Goal: Task Accomplishment & Management: Manage account settings

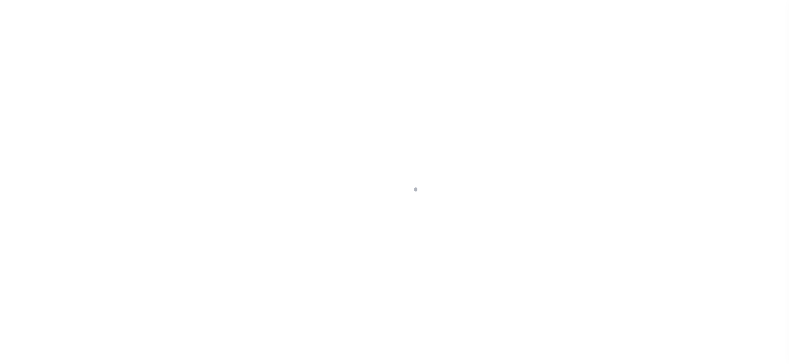
checkbox input "false"
type input "06/01/2025"
select select "DUE"
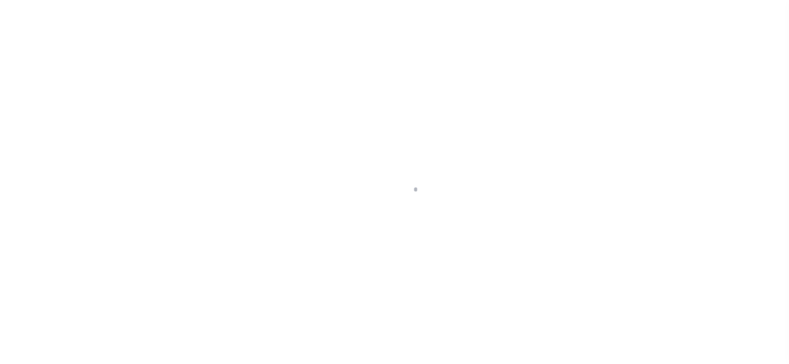
type input "$794.93"
type input "$119.24"
type input "$914.17"
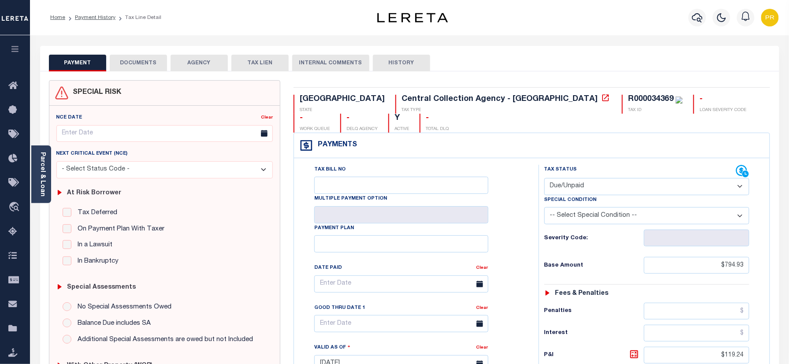
drag, startPoint x: 604, startPoint y: 171, endPoint x: 600, endPoint y: 175, distance: 5.9
click at [604, 178] on select "- Select Status Code - Open Due/Unpaid Paid Incomplete No Tax Due Internal Refu…" at bounding box center [646, 186] width 205 height 17
select select "PYD"
click at [544, 178] on select "- Select Status Code - Open Due/Unpaid Paid Incomplete No Tax Due Internal Refu…" at bounding box center [646, 186] width 205 height 17
type input "08/16/2025"
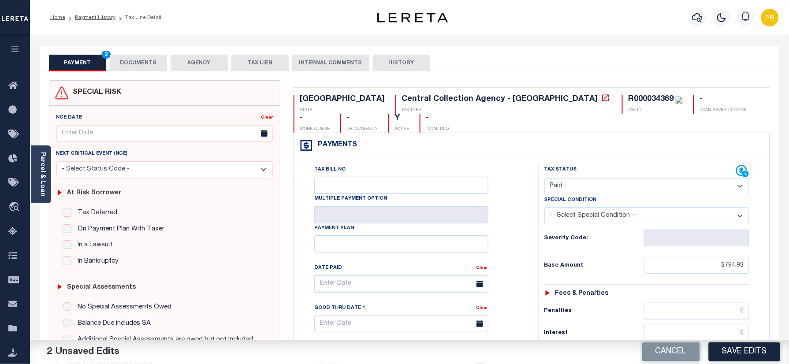
click at [587, 178] on select "- Select Status Code - Open Due/Unpaid Paid Incomplete No Tax Due Internal Refu…" at bounding box center [646, 186] width 205 height 17
select select "DUE"
click at [544, 178] on select "- Select Status Code - Open Due/Unpaid Paid Incomplete No Tax Due Internal Refu…" at bounding box center [646, 186] width 205 height 17
type input "06/01/2025"
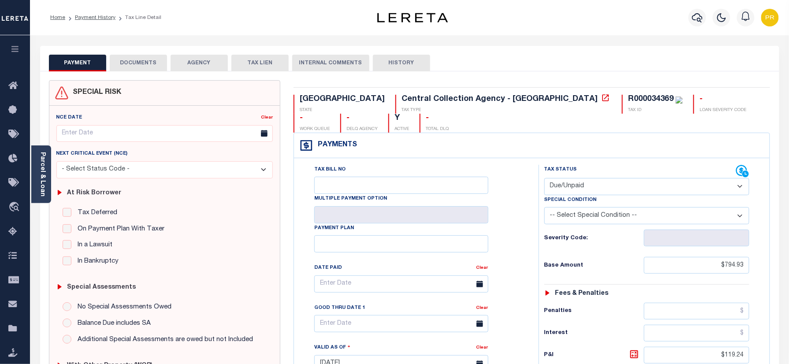
click at [335, 320] on div "Tax Bill No Multiple Payment Option Payment Plan Clear" at bounding box center [414, 288] width 223 height 247
click at [367, 315] on input "text" at bounding box center [401, 323] width 174 height 17
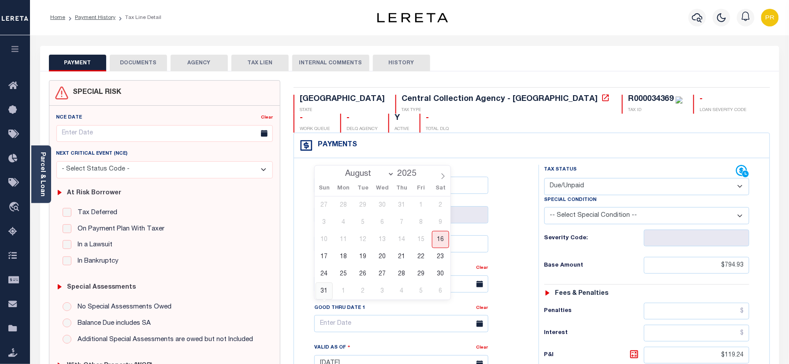
click at [328, 287] on span "31" at bounding box center [324, 290] width 17 height 17
type input "08/31/2025"
type input "08/16/2025"
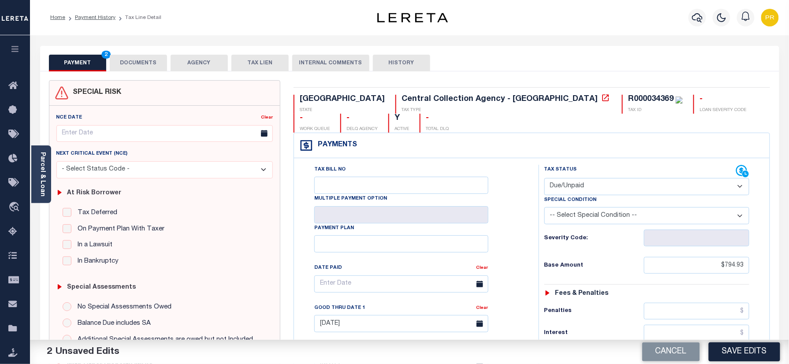
click at [164, 61] on button "DOCUMENTS" at bounding box center [138, 63] width 57 height 17
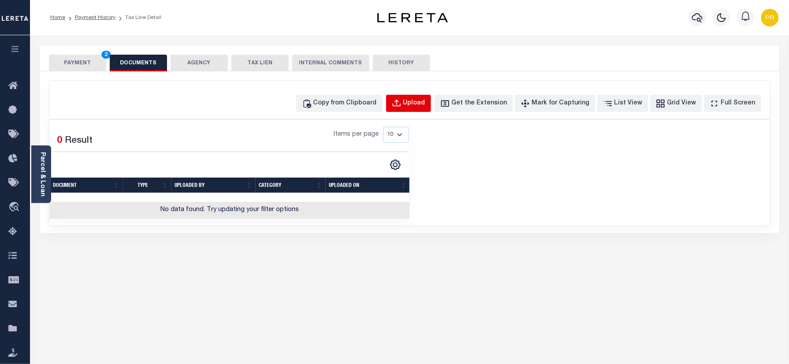
click at [420, 110] on button "Upload" at bounding box center [408, 103] width 45 height 17
select select "POP"
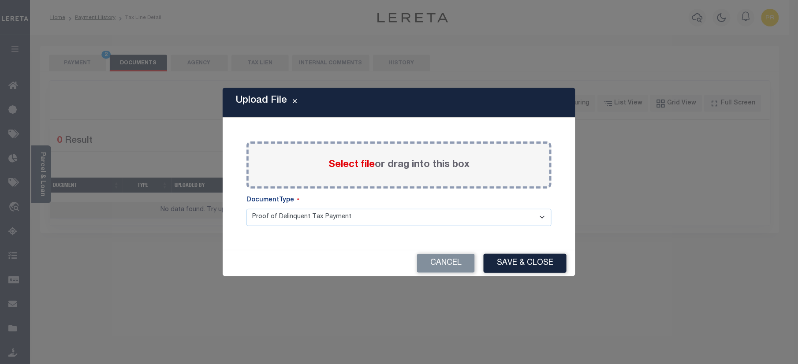
click at [434, 164] on label "Select file or drag into this box" at bounding box center [398, 165] width 141 height 15
click at [0, 0] on input "Select file or drag into this box" at bounding box center [0, 0] width 0 height 0
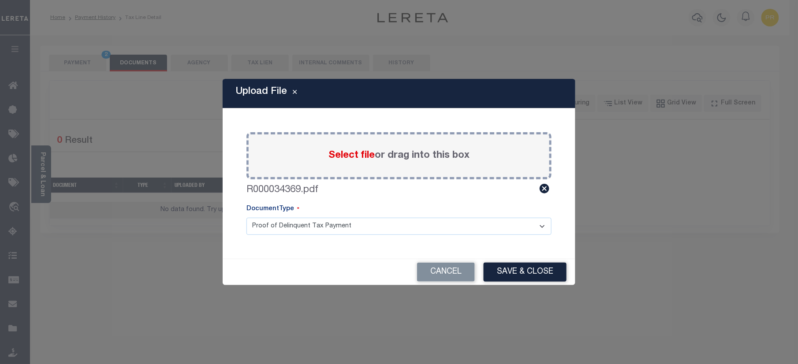
drag, startPoint x: 313, startPoint y: 219, endPoint x: 286, endPoint y: 229, distance: 28.2
click at [313, 219] on select "Proof of Delinquent Tax Payment" at bounding box center [398, 226] width 305 height 17
click at [246, 218] on select "Proof of Delinquent Tax Payment" at bounding box center [398, 226] width 305 height 17
drag, startPoint x: 528, startPoint y: 266, endPoint x: 764, endPoint y: 302, distance: 239.4
click at [525, 267] on button "Save & Close" at bounding box center [524, 272] width 83 height 19
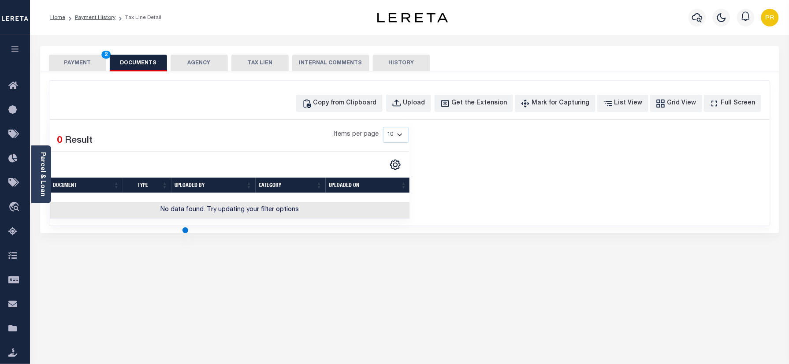
click at [69, 60] on button "PAYMENT 2" at bounding box center [77, 63] width 57 height 17
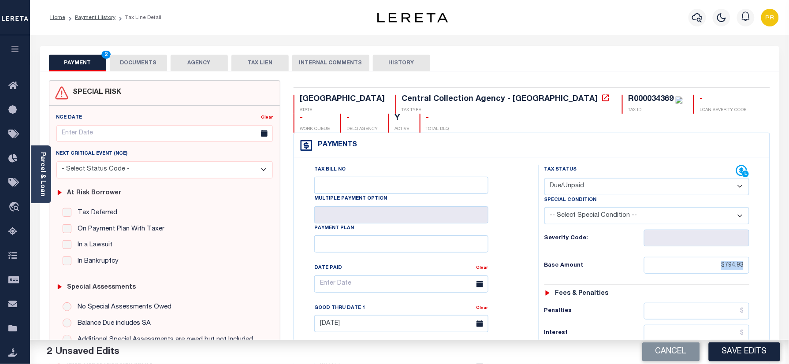
drag, startPoint x: 691, startPoint y: 260, endPoint x: 738, endPoint y: 245, distance: 48.9
click at [738, 245] on div "Tax Status Status - Select Status Code -" at bounding box center [650, 359] width 223 height 389
drag, startPoint x: 698, startPoint y: 254, endPoint x: 751, endPoint y: 249, distance: 53.1
click at [751, 249] on div "Tax Status Status - Select Status Code -" at bounding box center [650, 359] width 223 height 389
paste input "text"
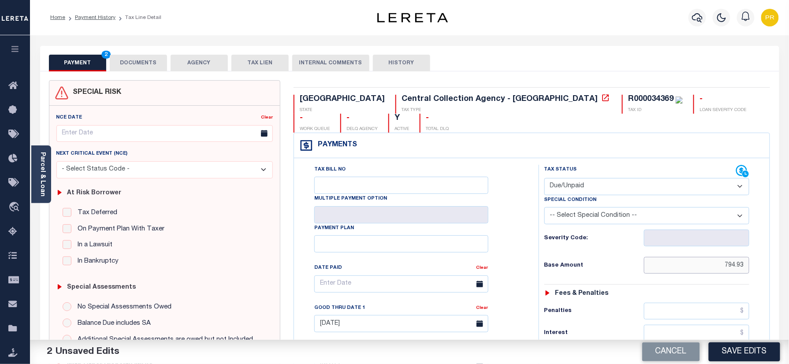
type input "$794.93"
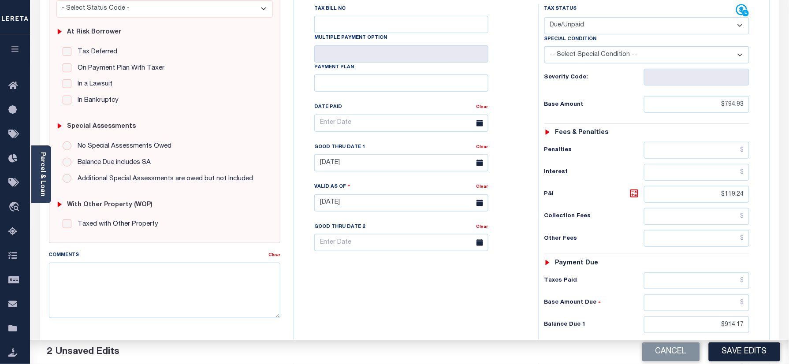
scroll to position [288, 0]
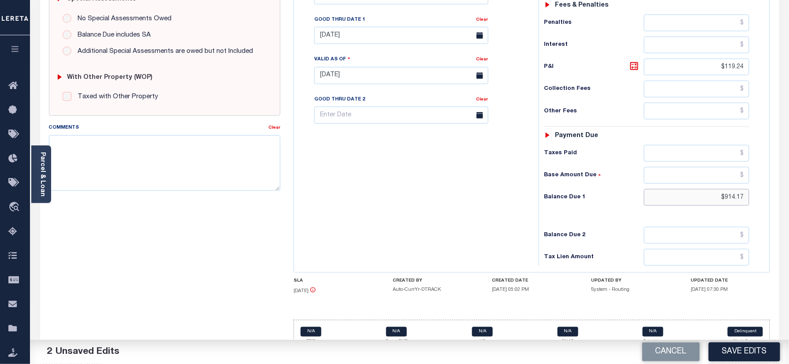
drag, startPoint x: 707, startPoint y: 183, endPoint x: 774, endPoint y: 174, distance: 67.2
click at [774, 174] on div "TX STATE Central Collection Agency - TX TAX TYPE R000034369 TAX ID - LOAN SEVER…" at bounding box center [532, 76] width 490 height 568
paste input "1,135"
type input "$1,135.17"
click at [634, 61] on icon at bounding box center [634, 66] width 11 height 11
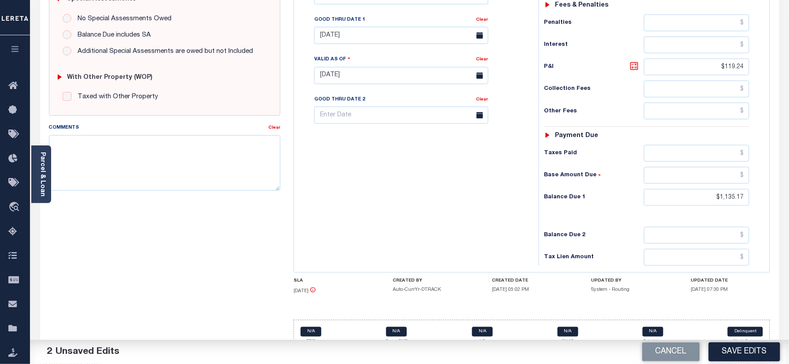
type input "$340.24"
click at [634, 61] on icon at bounding box center [634, 66] width 11 height 11
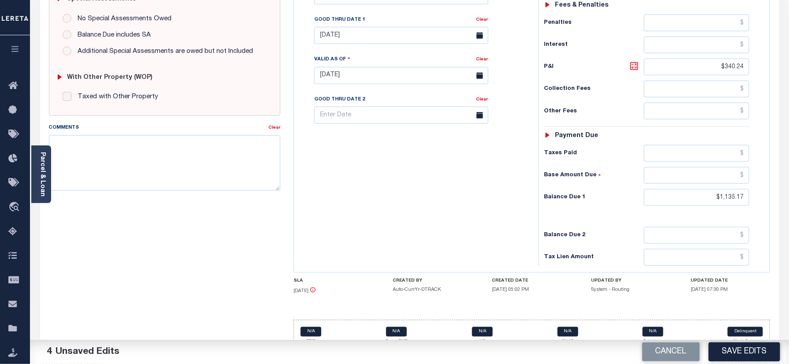
click at [634, 61] on icon at bounding box center [634, 66] width 11 height 11
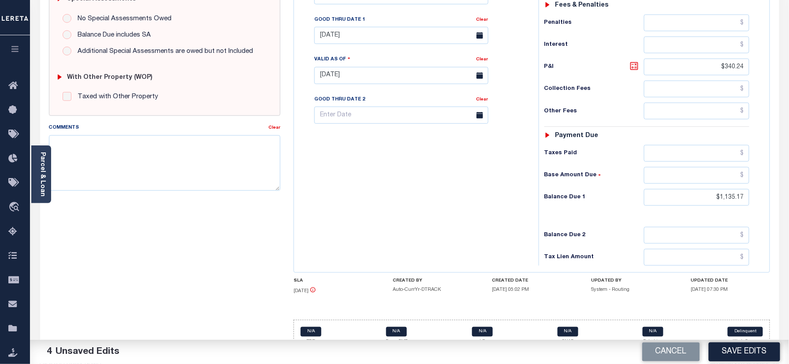
click at [634, 61] on icon at bounding box center [634, 66] width 11 height 11
click at [731, 348] on button "Save Edits" at bounding box center [744, 351] width 71 height 19
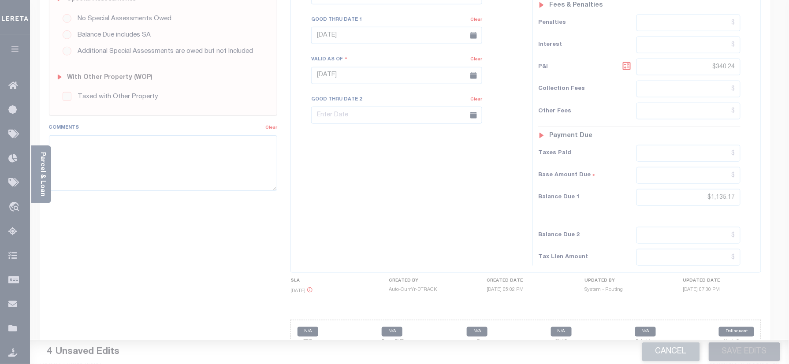
scroll to position [112, 0]
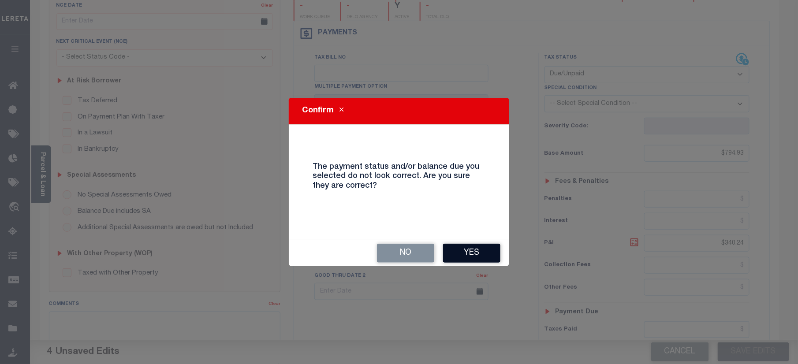
click at [464, 249] on button "Yes" at bounding box center [471, 253] width 57 height 19
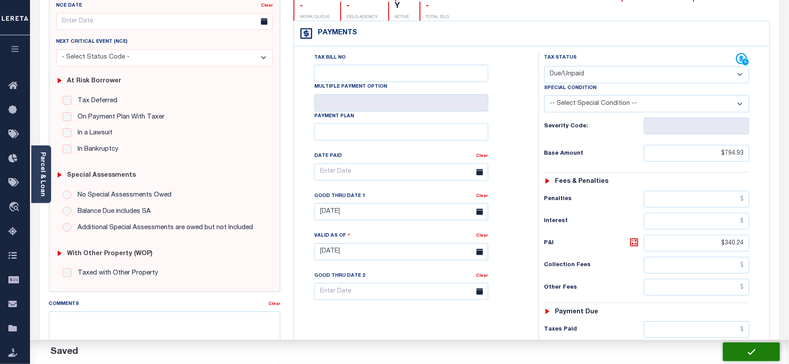
checkbox input "false"
type input "$794.93"
type input "$340.24"
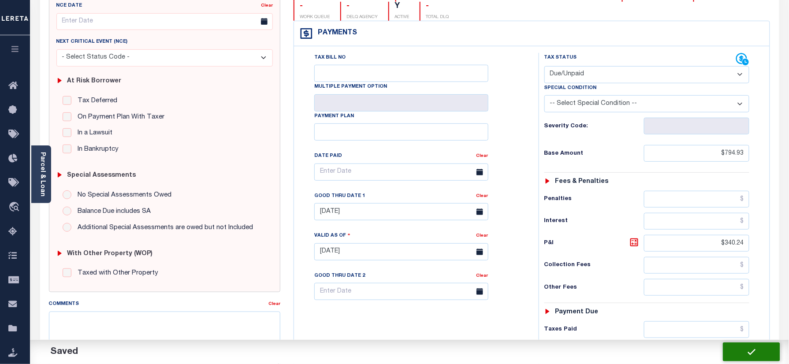
type input "$1,135.17"
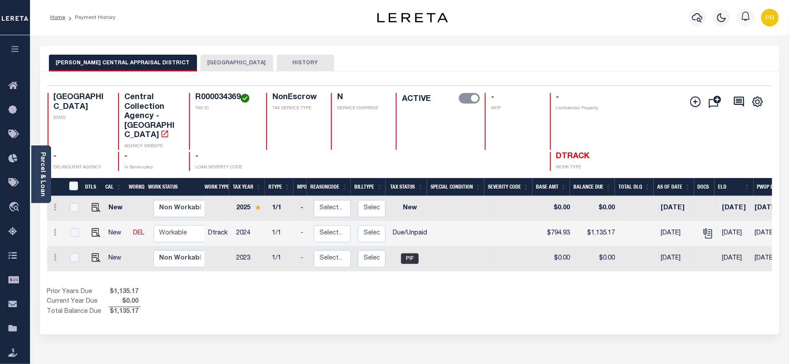
click at [231, 99] on h4 "R000034369" at bounding box center [225, 98] width 60 height 10
copy h4 "R000034369"
click at [228, 103] on h4 "R000034369" at bounding box center [225, 98] width 60 height 10
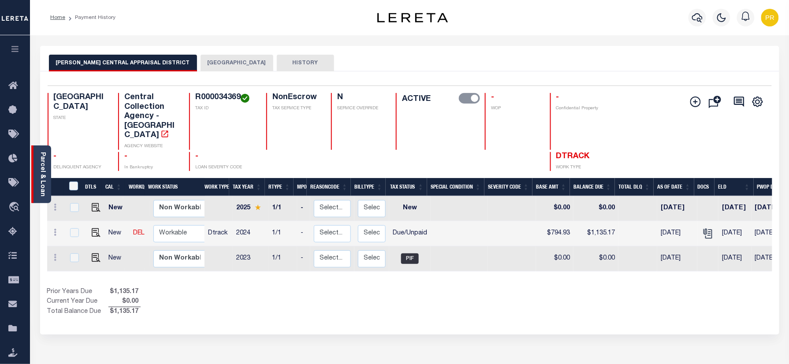
click at [46, 164] on div "Parcel & Loan" at bounding box center [41, 174] width 20 height 58
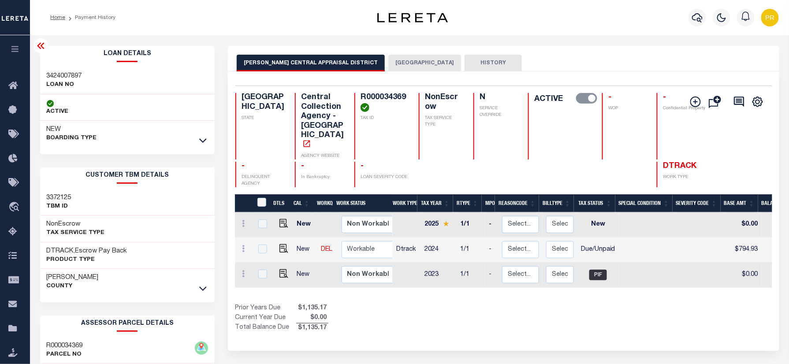
click at [59, 72] on h3 "3424007897" at bounding box center [64, 76] width 35 height 9
copy h3 "3424007897"
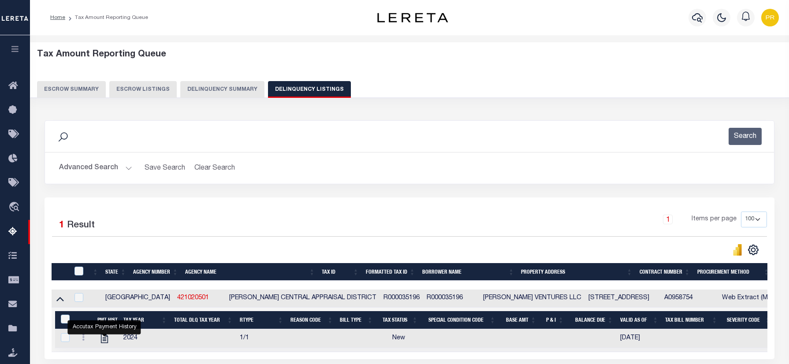
select select "100"
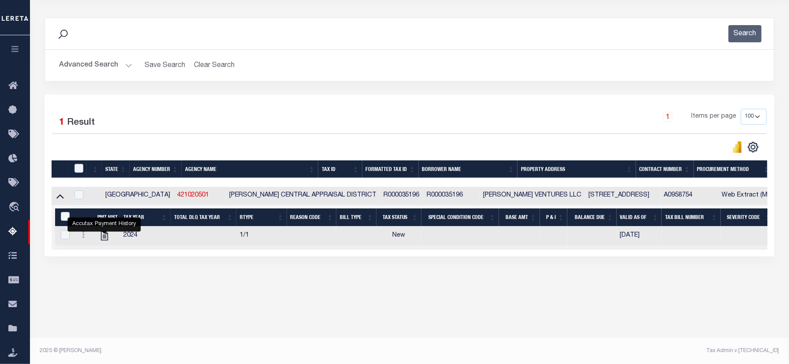
click at [100, 68] on button "Advanced Search" at bounding box center [95, 65] width 73 height 17
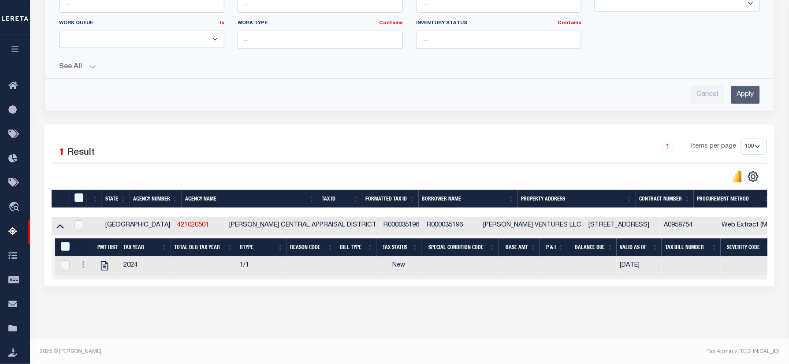
scroll to position [9, 0]
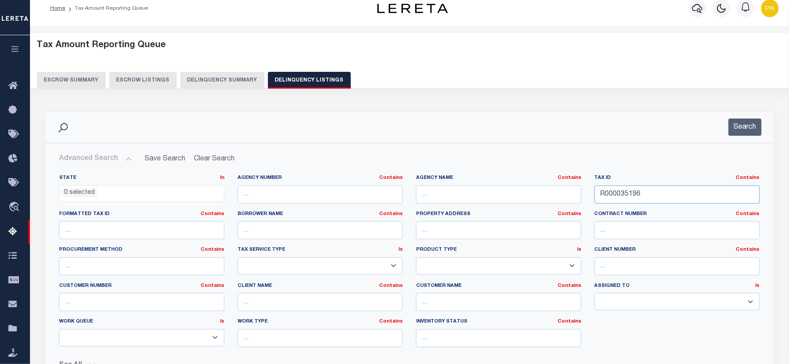
drag, startPoint x: 649, startPoint y: 196, endPoint x: 666, endPoint y: 172, distance: 30.0
click at [416, 206] on div "State In In AK AL AR AZ CA CO CT DC DE FL GA GU HI IA ID IL IN KS KY LA MA MD M…" at bounding box center [409, 265] width 714 height 180
paste input "59198"
click at [752, 131] on button "Search" at bounding box center [744, 127] width 33 height 17
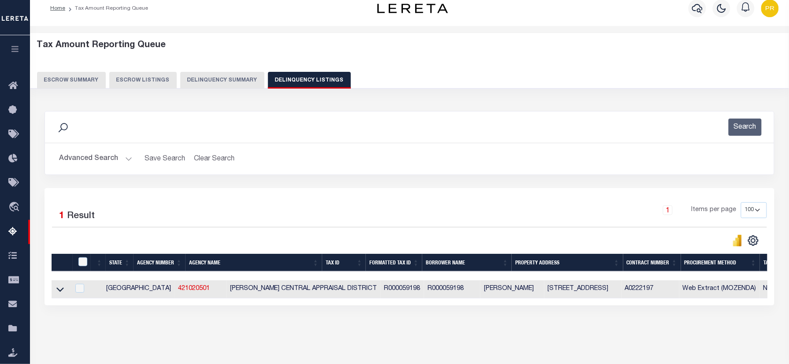
click at [374, 231] on div "1 Selected 1 Result 1 Items per page 10 25 50 100 500" at bounding box center [409, 224] width 729 height 45
click at [371, 194] on div "1 Selected 1 Result 1 Items per page 10 25 50 100 500" at bounding box center [410, 246] width 730 height 117
drag, startPoint x: 62, startPoint y: 290, endPoint x: 777, endPoint y: 226, distance: 718.6
click at [62, 290] on icon at bounding box center [59, 289] width 7 height 9
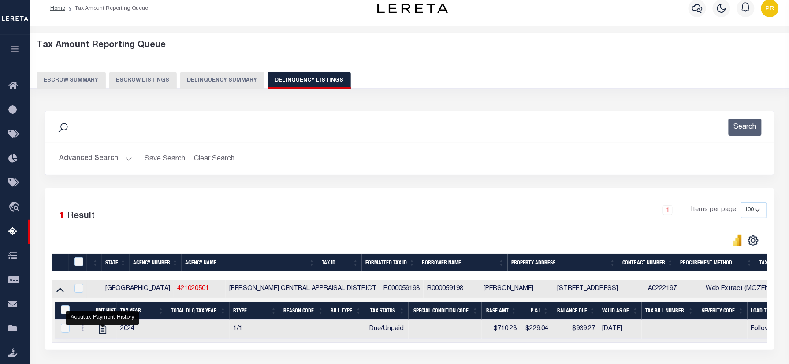
click at [123, 159] on button "Advanced Search" at bounding box center [95, 158] width 73 height 17
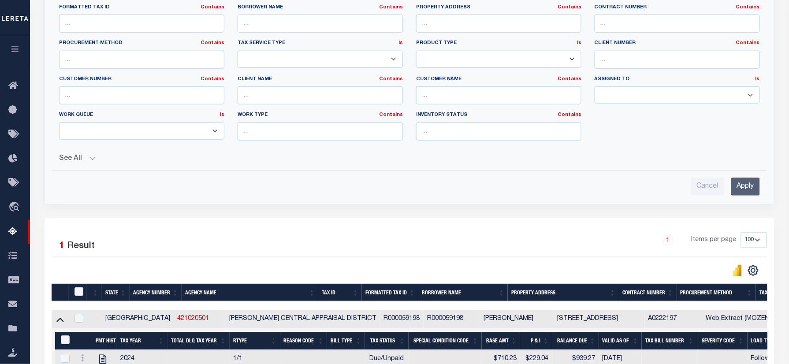
scroll to position [2, 0]
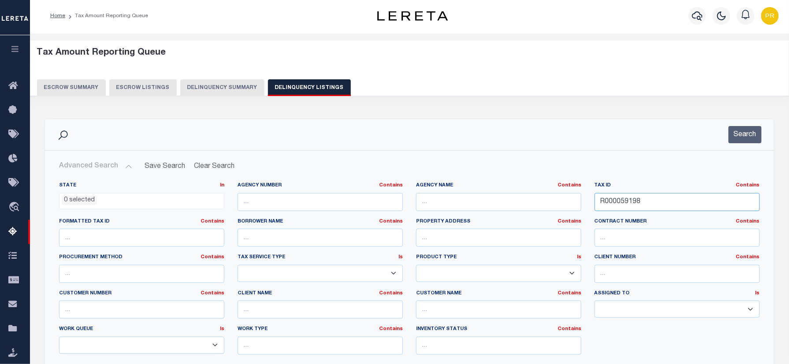
drag, startPoint x: 612, startPoint y: 203, endPoint x: 512, endPoint y: 203, distance: 100.0
click at [498, 209] on div "State In In AK AL AR AZ CA CO CT DC DE FL GA GU HI IA ID IL IN KS KY LA MA MD M…" at bounding box center [409, 272] width 714 height 180
drag, startPoint x: 674, startPoint y: 210, endPoint x: 510, endPoint y: 212, distance: 164.0
click at [510, 212] on div "State In In AK AL AR AZ CA CO CT DC DE FL GA GU HI IA ID IL IN KS KY LA MA MD M…" at bounding box center [409, 272] width 714 height 180
paste input "1513"
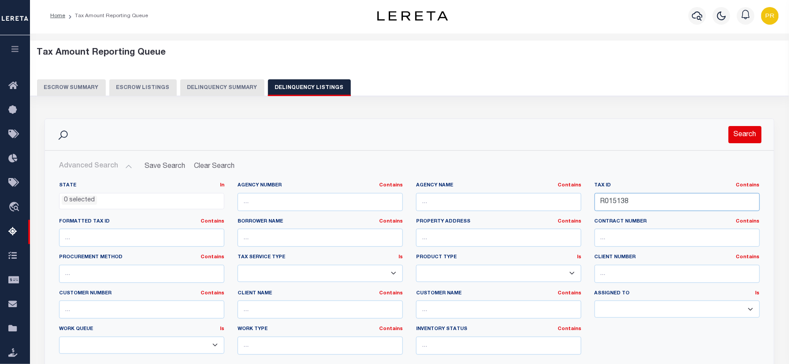
type input "R015138"
click at [746, 133] on button "Search" at bounding box center [744, 134] width 33 height 17
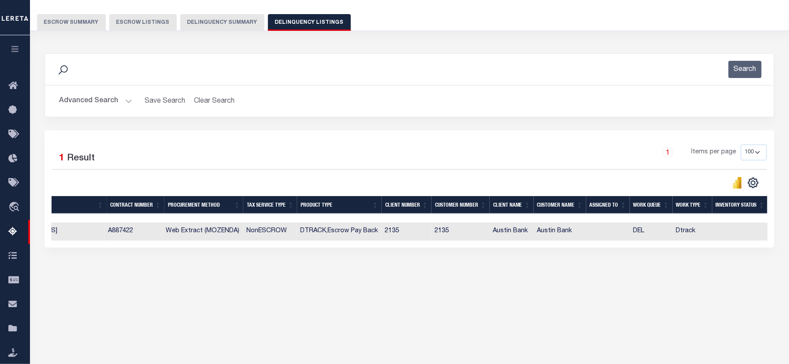
scroll to position [0, 0]
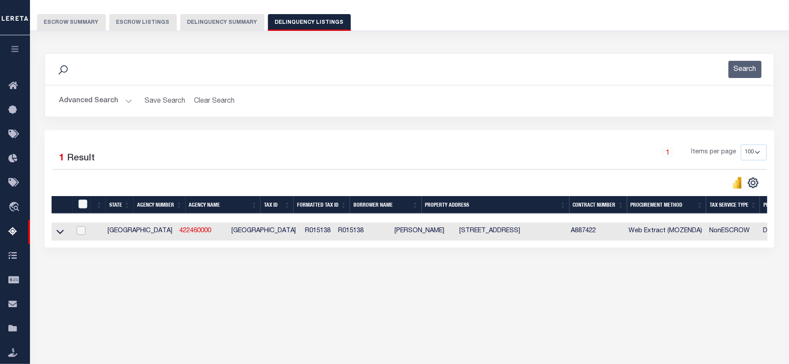
click at [79, 230] on input "checkbox" at bounding box center [81, 230] width 9 height 9
checkbox input "true"
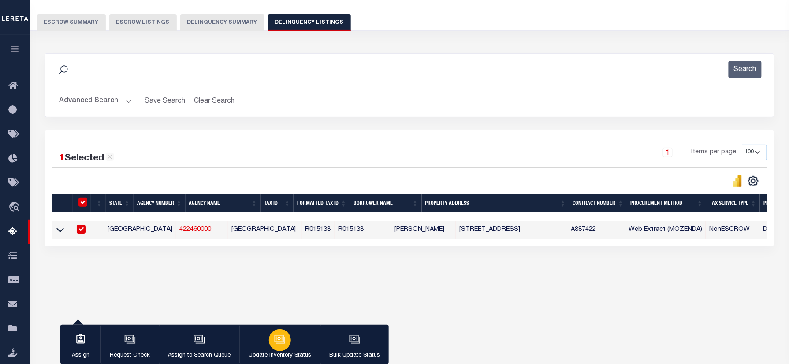
click at [277, 339] on icon "button" at bounding box center [279, 339] width 11 height 11
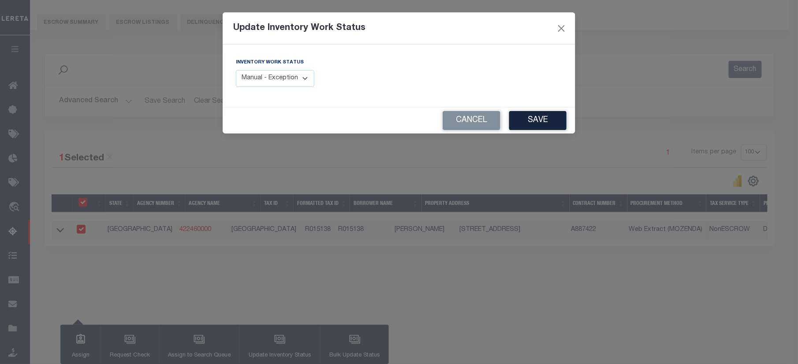
drag, startPoint x: 276, startPoint y: 76, endPoint x: 279, endPoint y: 85, distance: 9.3
click at [277, 76] on select "Manual - Exception Pended - Awaiting Search Late Add Exception Completed" at bounding box center [275, 78] width 78 height 17
drag, startPoint x: 278, startPoint y: 76, endPoint x: 275, endPoint y: 87, distance: 10.9
click at [278, 76] on select "Manual - Exception Pended - Awaiting Search Late Add Exception Completed" at bounding box center [275, 78] width 78 height 17
select select "4"
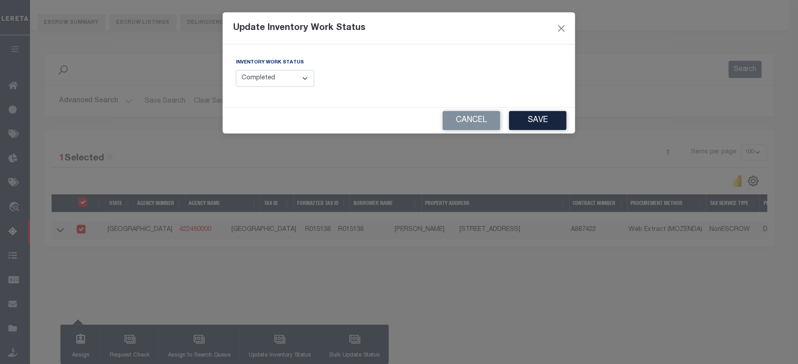
click at [236, 70] on select "Manual - Exception Pended - Awaiting Search Late Add Exception Completed" at bounding box center [275, 78] width 78 height 17
click at [546, 123] on button "Save" at bounding box center [537, 120] width 57 height 19
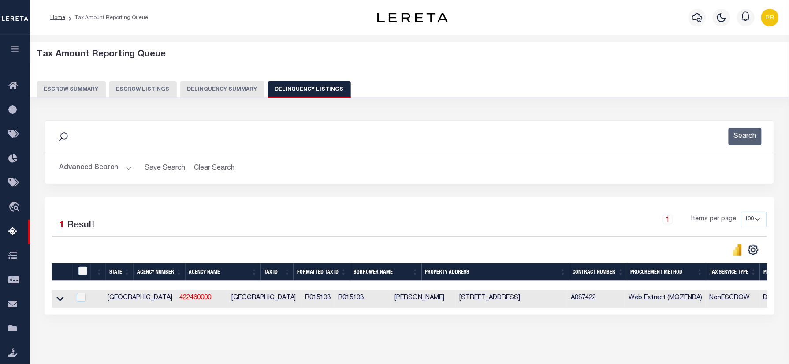
click at [764, 19] on img "button" at bounding box center [770, 18] width 18 height 18
click at [739, 64] on span "Sign out" at bounding box center [735, 62] width 25 height 6
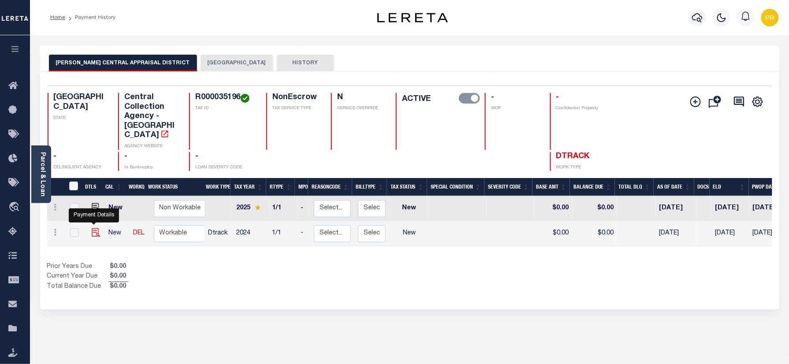
click at [93, 228] on img "" at bounding box center [96, 232] width 9 height 9
checkbox input "true"
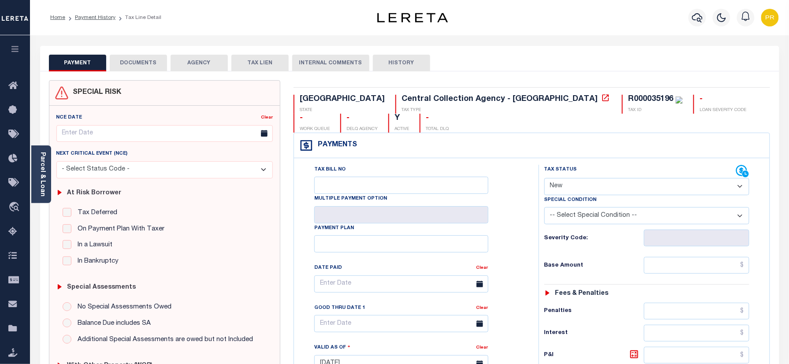
click at [580, 178] on select "- Select Status Code - Open Due/Unpaid Paid Incomplete No Tax Due Internal Refu…" at bounding box center [646, 186] width 205 height 17
select select "PYD"
click at [544, 178] on select "- Select Status Code - Open Due/Unpaid Paid Incomplete No Tax Due Internal Refu…" at bounding box center [646, 186] width 205 height 17
type input "[DATE]"
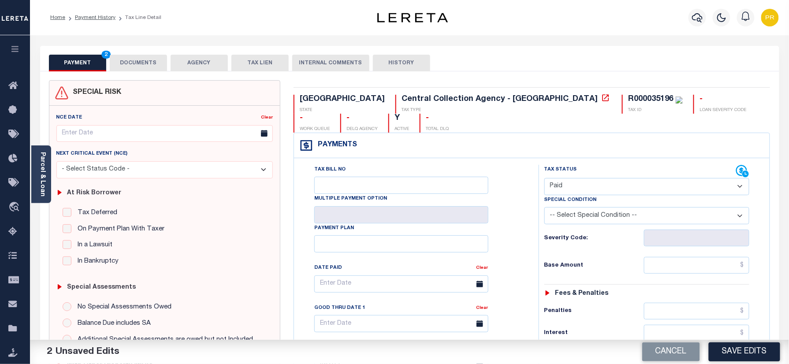
click at [119, 57] on button "DOCUMENTS" at bounding box center [138, 63] width 57 height 17
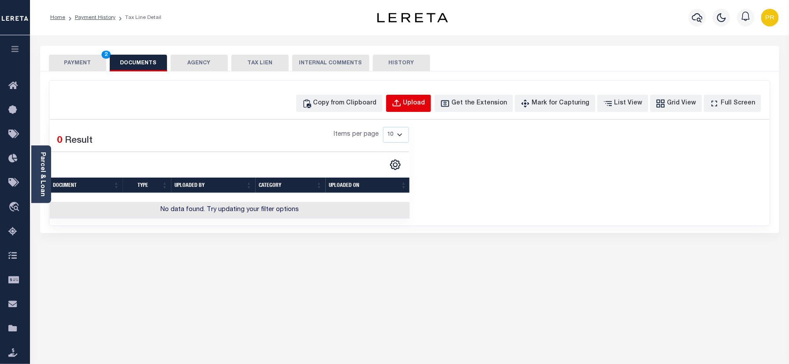
click at [425, 102] on div "Upload" at bounding box center [414, 104] width 22 height 10
select select "POP"
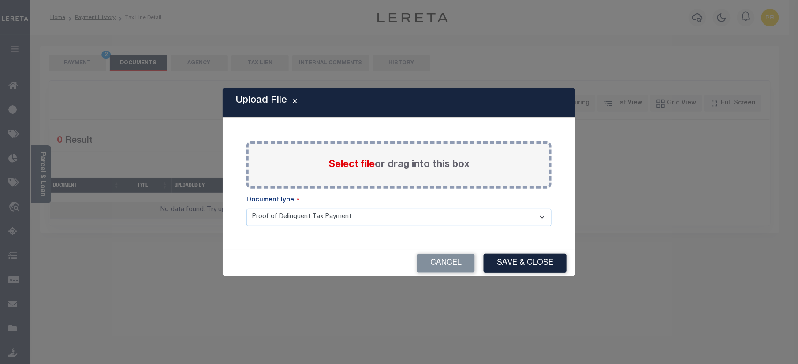
click at [451, 175] on div "Select file or drag into this box" at bounding box center [398, 164] width 305 height 47
click at [457, 170] on label "Select file or drag into this box" at bounding box center [398, 165] width 141 height 15
click at [0, 0] on input "Select file or drag into this box" at bounding box center [0, 0] width 0 height 0
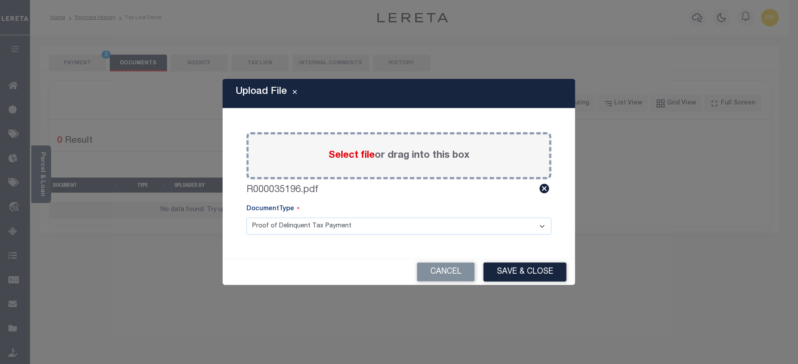
drag, startPoint x: 318, startPoint y: 226, endPoint x: 281, endPoint y: 235, distance: 38.3
click at [318, 226] on select "Proof of Delinquent Tax Payment" at bounding box center [398, 226] width 305 height 17
click at [246, 218] on select "Proof of Delinquent Tax Payment" at bounding box center [398, 226] width 305 height 17
drag, startPoint x: 349, startPoint y: 232, endPoint x: 337, endPoint y: 232, distance: 11.9
click at [349, 232] on select "Proof of Delinquent Tax Payment" at bounding box center [398, 226] width 305 height 17
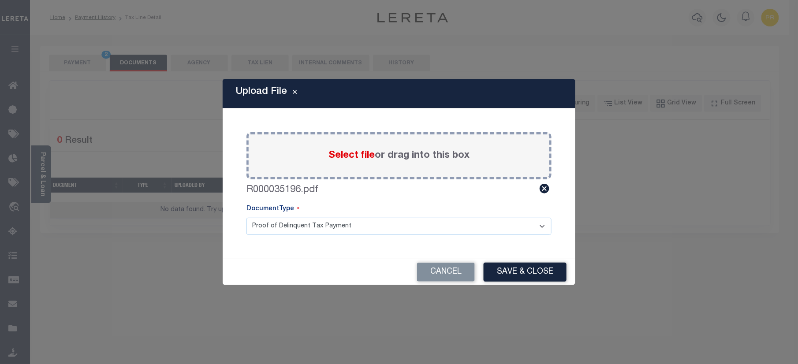
click at [246, 218] on select "Proof of Delinquent Tax Payment" at bounding box center [398, 226] width 305 height 17
click at [535, 277] on button "Save & Close" at bounding box center [524, 272] width 83 height 19
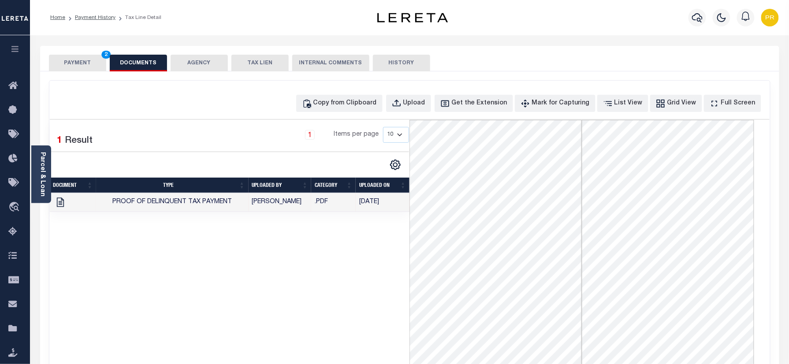
click at [74, 67] on button "PAYMENT 2" at bounding box center [77, 63] width 57 height 17
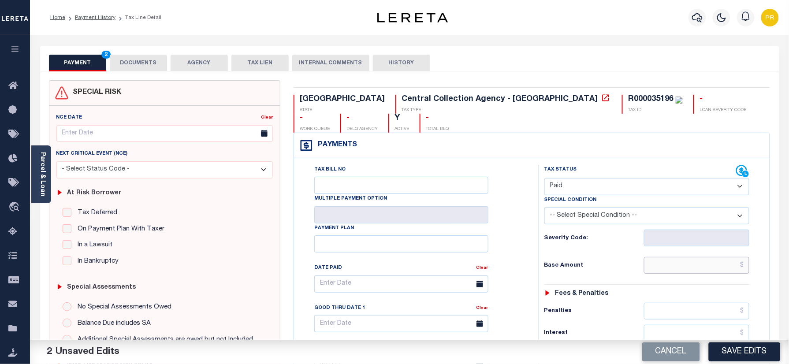
click at [675, 257] on input "text" at bounding box center [697, 265] width 106 height 17
paste input "1,967.05"
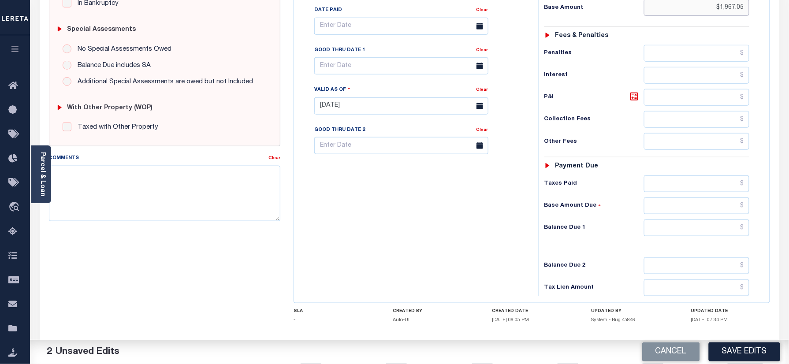
scroll to position [287, 0]
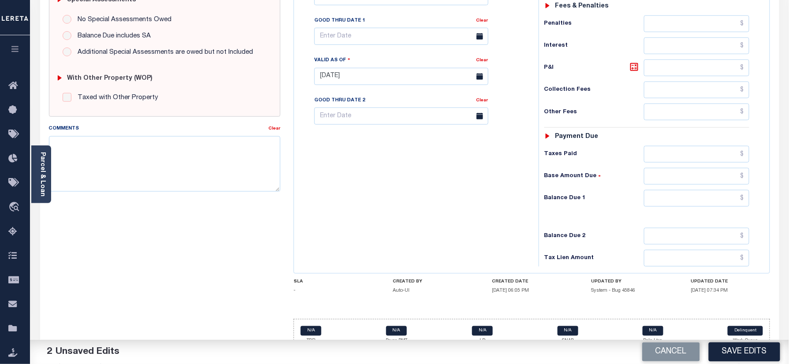
type input "$1,967.05"
click at [699, 175] on div "Tax Status Status - Select Status Code -" at bounding box center [650, 71] width 223 height 389
click at [712, 190] on input "text" at bounding box center [697, 198] width 106 height 17
click at [689, 190] on input "text" at bounding box center [697, 198] width 106 height 17
type input "$0.00"
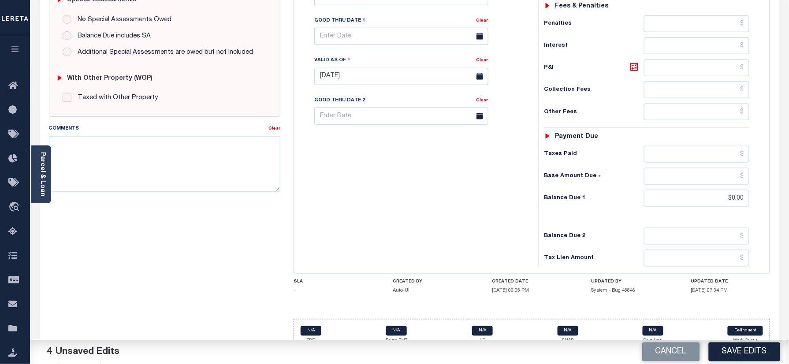
click at [501, 201] on div "Tax Bill No Multiple Payment Option Payment Plan Clear" at bounding box center [414, 71] width 236 height 389
click at [736, 356] on button "Save Edits" at bounding box center [744, 351] width 71 height 19
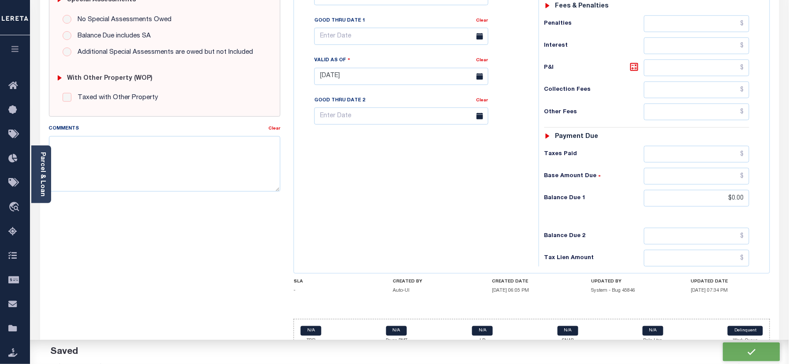
checkbox input "false"
type input "$1,967.05"
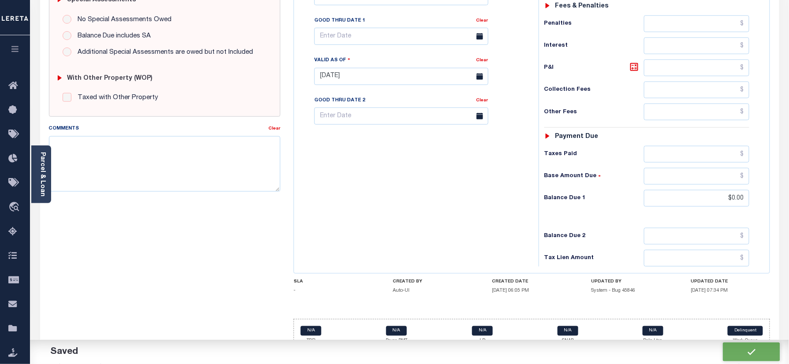
type input "$0"
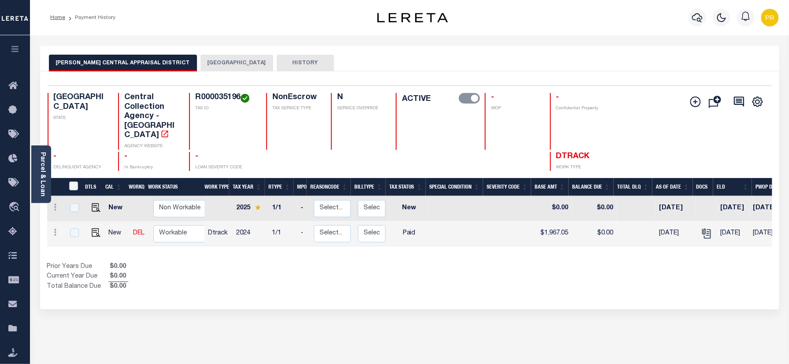
click at [210, 94] on h4 "R000035196" at bounding box center [225, 98] width 60 height 10
copy h4 "R000035196"
click at [45, 164] on link "Parcel & Loan" at bounding box center [42, 174] width 6 height 45
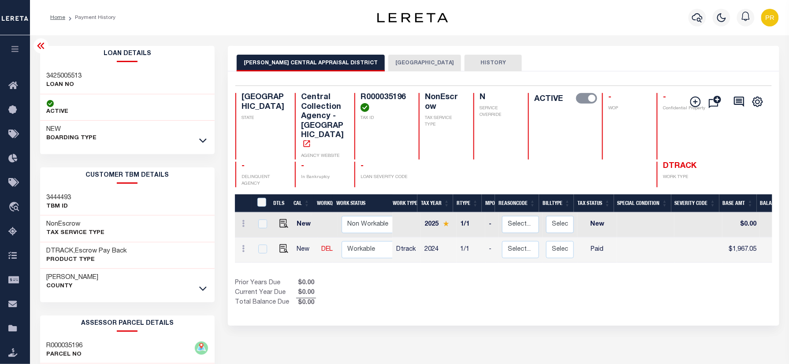
click at [70, 71] on div "3425005513 LOAN NO" at bounding box center [127, 80] width 175 height 27
copy h3 "3425005513"
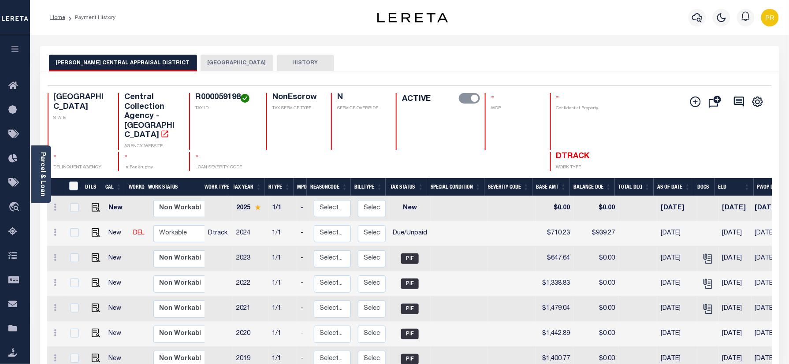
click at [485, 43] on div "Parcel & Loan Loan Details 3402012432 LOAN NO TKO" at bounding box center [409, 293] width 752 height 517
click at [94, 228] on img "" at bounding box center [96, 232] width 9 height 9
checkbox input "true"
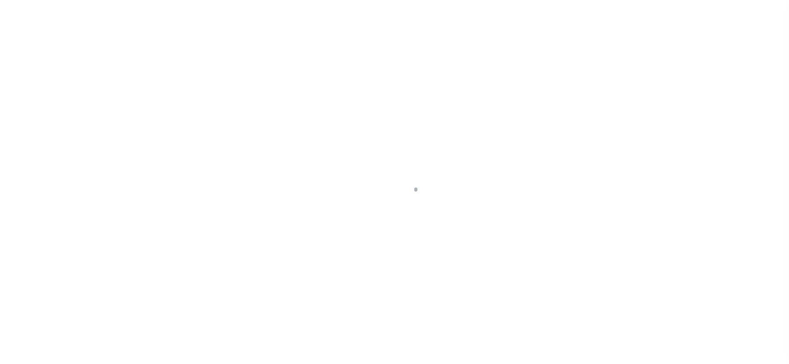
checkbox input "false"
type input "[DATE]"
select select "DUE"
type input "$710.23"
type input "$229.04"
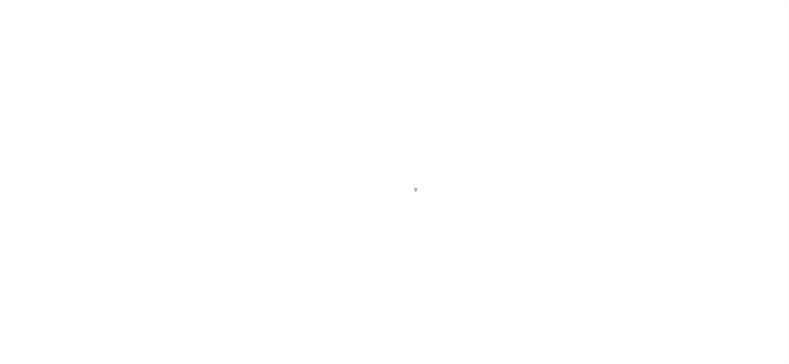
type input "$939.27"
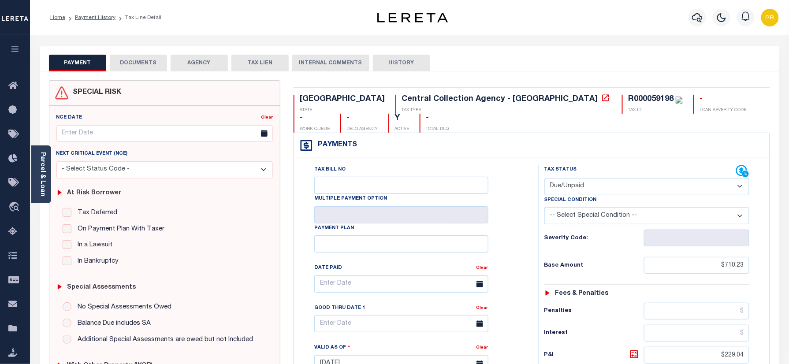
click at [602, 178] on select "- Select Status Code - Open Due/Unpaid Paid Incomplete No Tax Due Internal Refu…" at bounding box center [646, 186] width 205 height 17
click at [544, 178] on select "- Select Status Code - Open Due/Unpaid Paid Incomplete No Tax Due Internal Refu…" at bounding box center [646, 186] width 205 height 17
click at [367, 315] on input "text" at bounding box center [401, 323] width 174 height 17
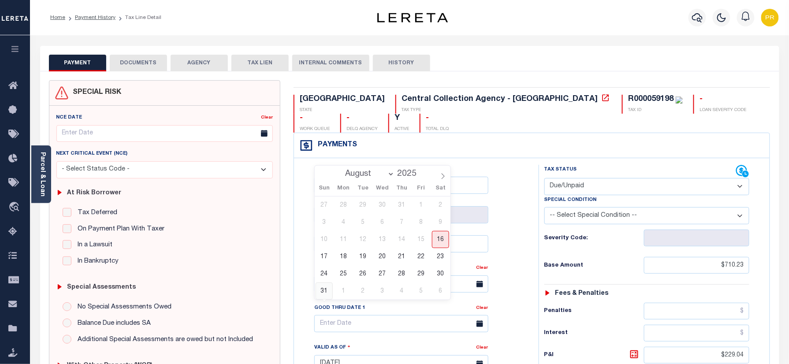
click at [328, 294] on span "31" at bounding box center [324, 290] width 17 height 17
type input "08/31/2025"
type input "[DATE]"
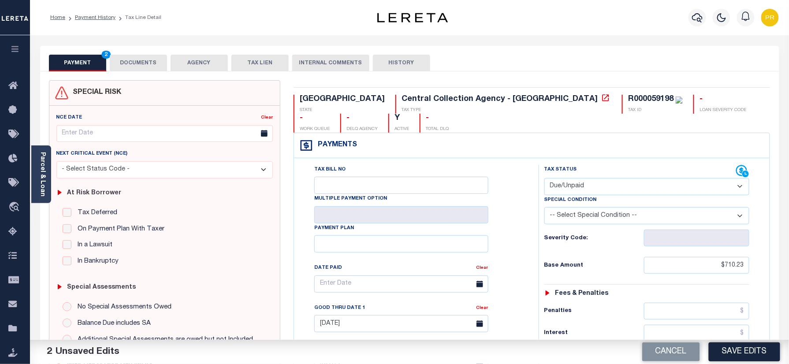
click at [151, 65] on button "DOCUMENTS" at bounding box center [138, 63] width 57 height 17
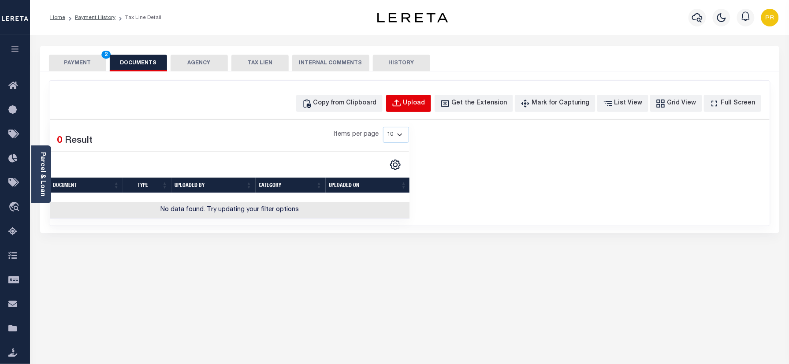
click at [423, 104] on div "Upload" at bounding box center [414, 104] width 22 height 10
select select "POP"
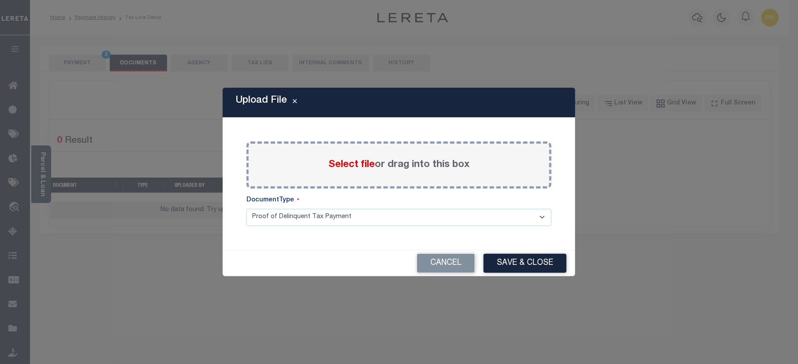
click at [420, 168] on label "Select file or drag into this box" at bounding box center [398, 165] width 141 height 15
click at [0, 0] on input "Select file or drag into this box" at bounding box center [0, 0] width 0 height 0
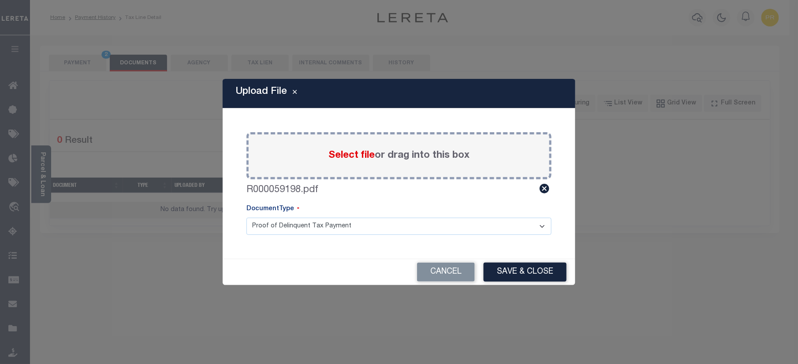
click at [323, 228] on select "Proof of Delinquent Tax Payment" at bounding box center [398, 226] width 305 height 17
click at [246, 218] on select "Proof of Delinquent Tax Payment" at bounding box center [398, 226] width 305 height 17
click at [515, 268] on button "Save & Close" at bounding box center [524, 272] width 83 height 19
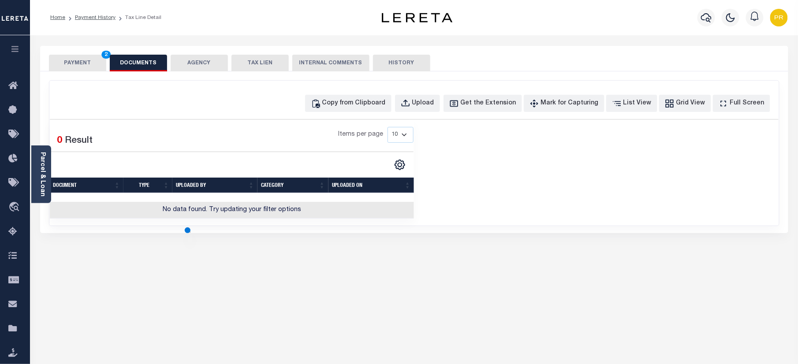
click at [72, 67] on button "PAYMENT 2" at bounding box center [77, 63] width 57 height 17
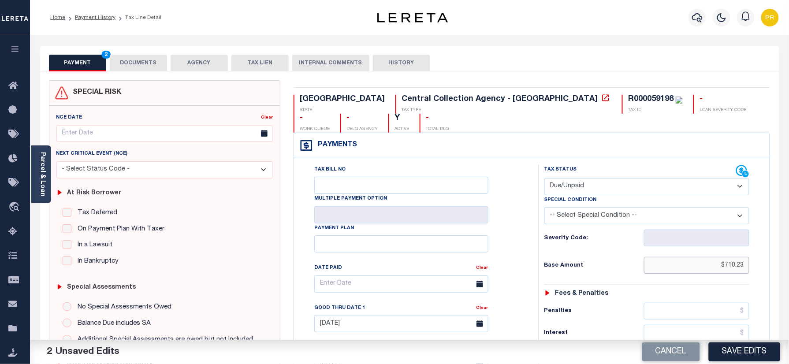
drag, startPoint x: 715, startPoint y: 251, endPoint x: 780, endPoint y: 251, distance: 64.8
click at [780, 251] on div "PAYMENT 2 DOCUMENTS AGENCY DELINQUENT PAYEE" at bounding box center [409, 356] width 752 height 620
paste input "text"
type input "$710.23"
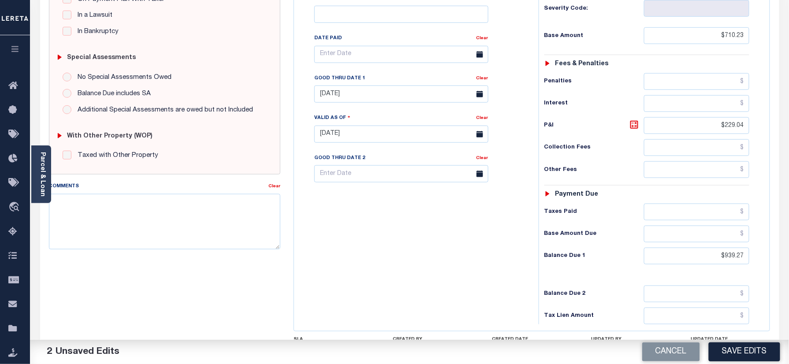
scroll to position [288, 0]
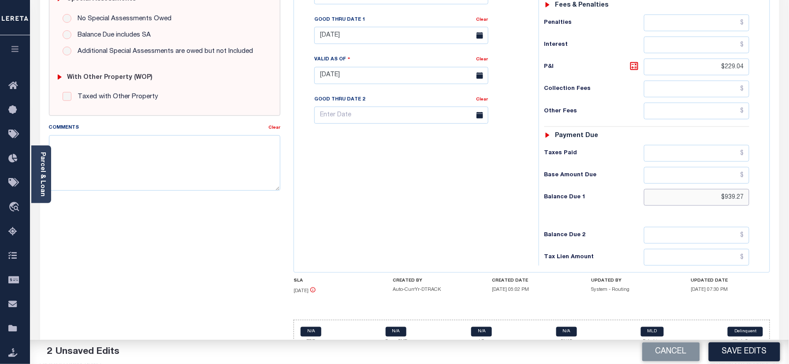
drag, startPoint x: 709, startPoint y: 185, endPoint x: 776, endPoint y: 184, distance: 67.0
click at [776, 184] on div "TX STATE Central Collection Agency - TX TAX TYPE R000059198 TAX ID - LOAN SEVER…" at bounding box center [532, 76] width 490 height 568
paste input "1,014.20"
type input "$1,014.20"
click at [635, 61] on icon at bounding box center [634, 66] width 11 height 11
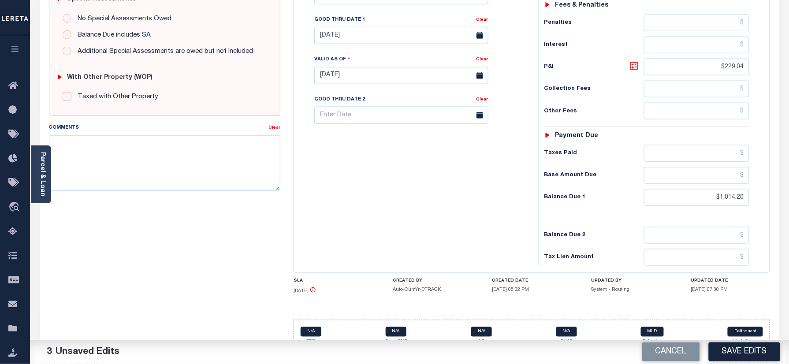
type input "$303.97"
click at [635, 61] on icon at bounding box center [634, 66] width 11 height 11
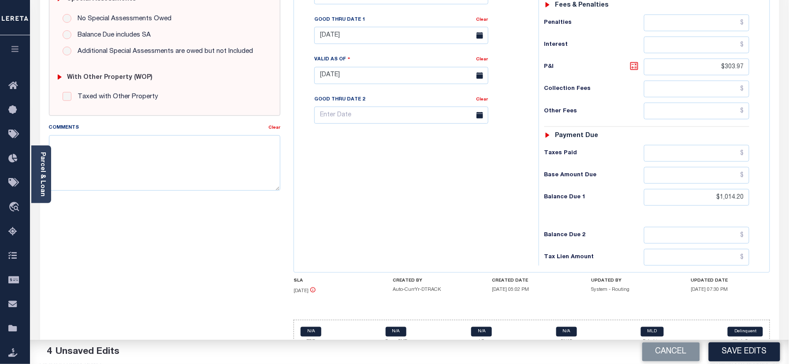
click at [635, 61] on icon at bounding box center [634, 66] width 11 height 11
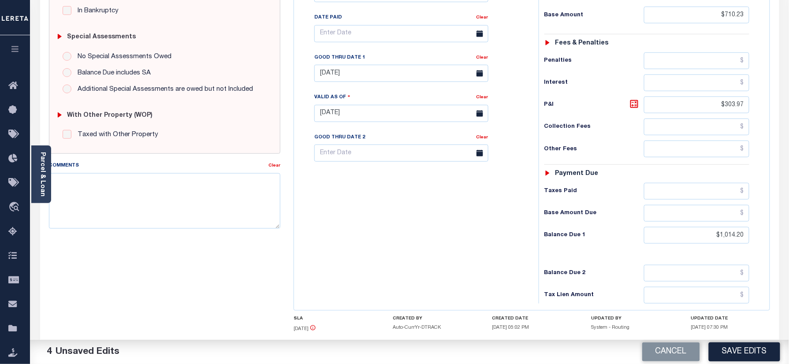
scroll to position [230, 0]
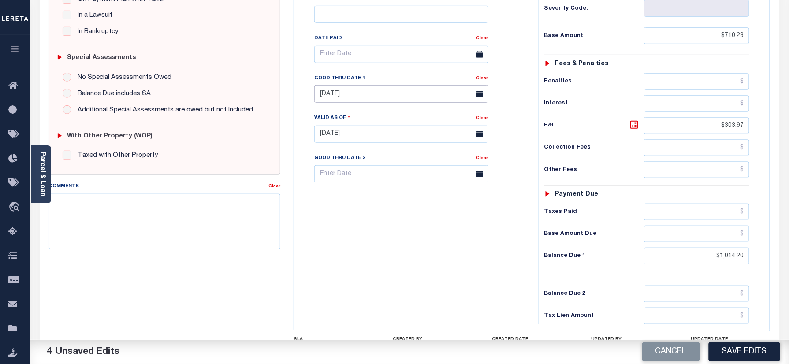
click at [362, 85] on input "08/31/2025" at bounding box center [401, 93] width 174 height 17
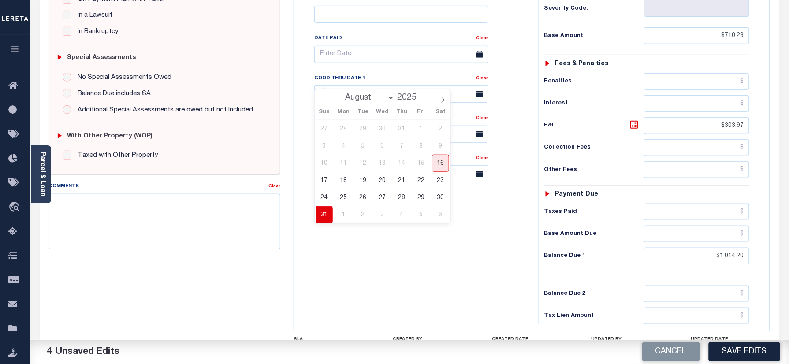
click at [328, 208] on span "31" at bounding box center [324, 214] width 17 height 17
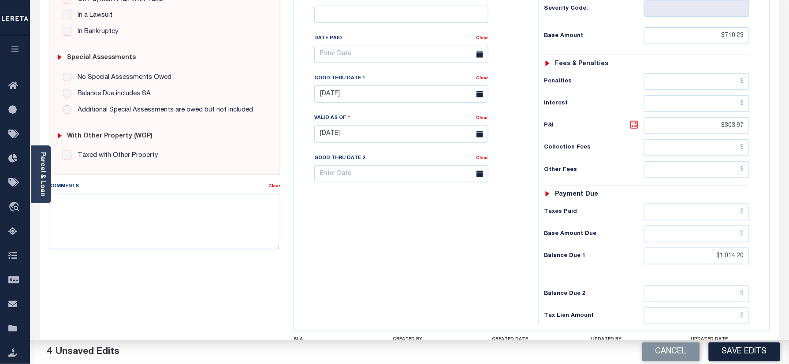
click at [633, 122] on icon at bounding box center [634, 124] width 5 height 5
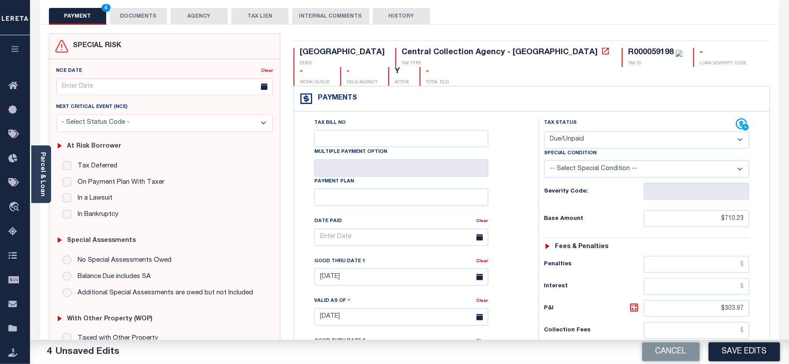
scroll to position [0, 0]
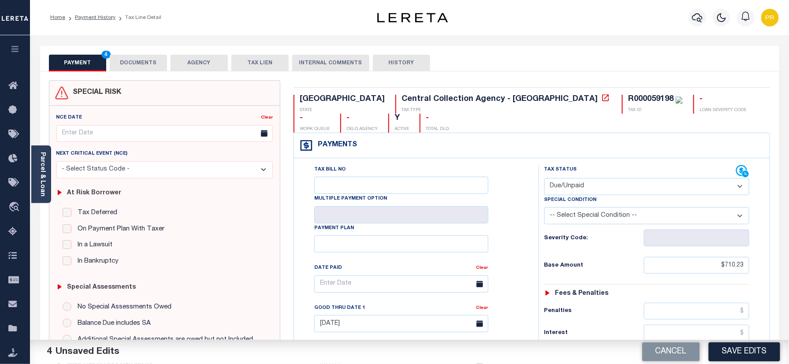
click at [628, 100] on div "R000059198" at bounding box center [650, 99] width 45 height 8
copy div "R000059198"
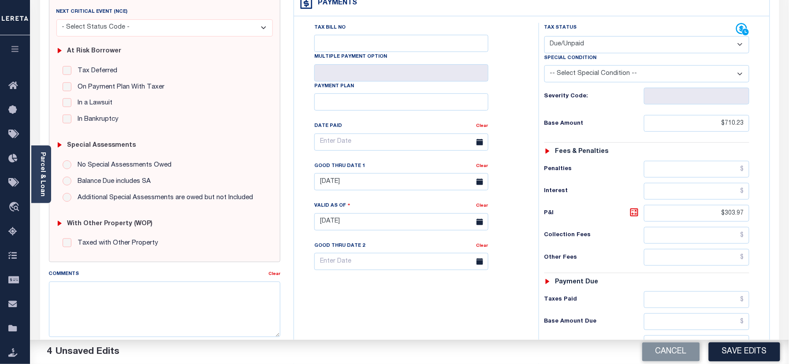
scroll to position [176, 0]
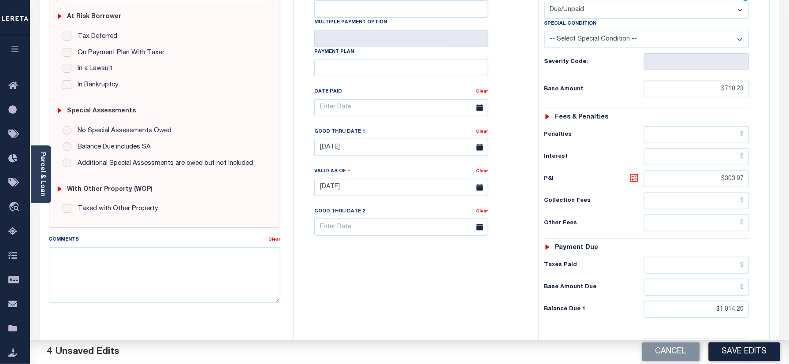
click at [635, 175] on icon at bounding box center [634, 177] width 5 height 5
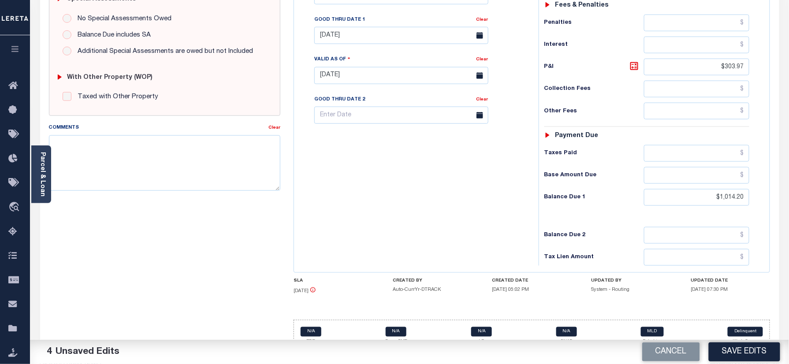
scroll to position [53, 0]
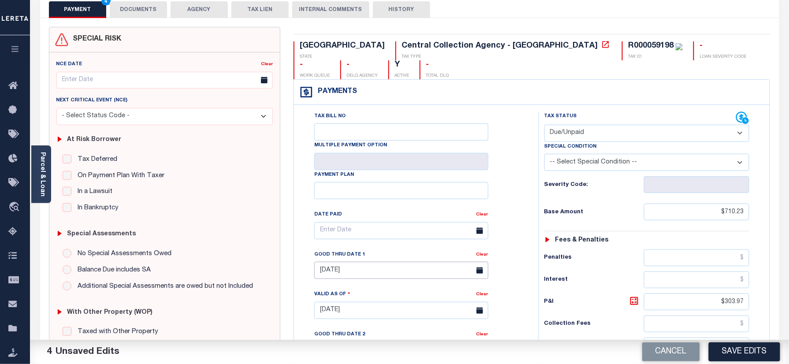
click at [336, 262] on input "08/31/2025" at bounding box center [401, 270] width 174 height 17
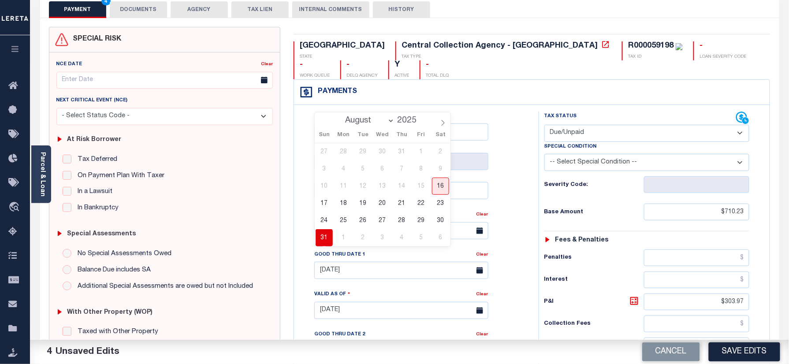
click at [327, 239] on span "31" at bounding box center [324, 237] width 17 height 17
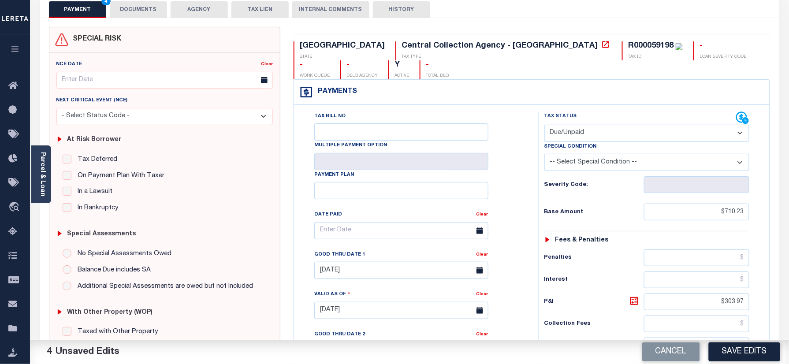
click at [132, 12] on button "DOCUMENTS" at bounding box center [138, 9] width 57 height 17
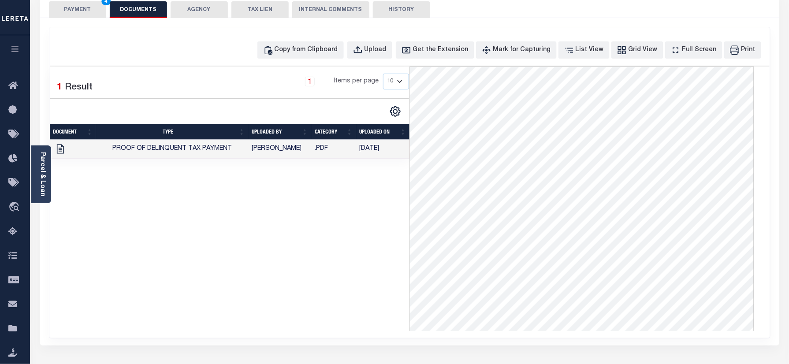
click at [72, 6] on button "PAYMENT 4" at bounding box center [77, 9] width 57 height 17
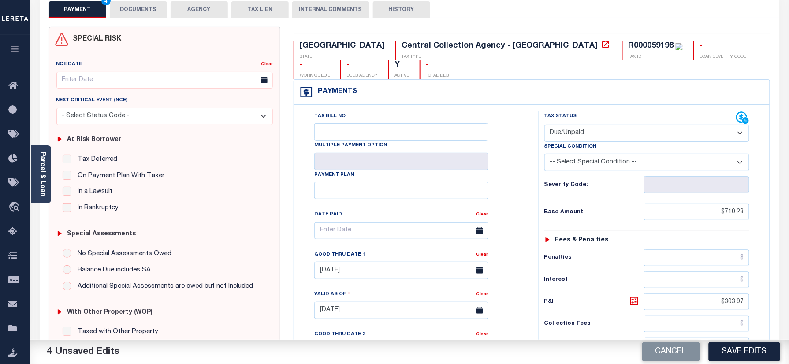
scroll to position [288, 0]
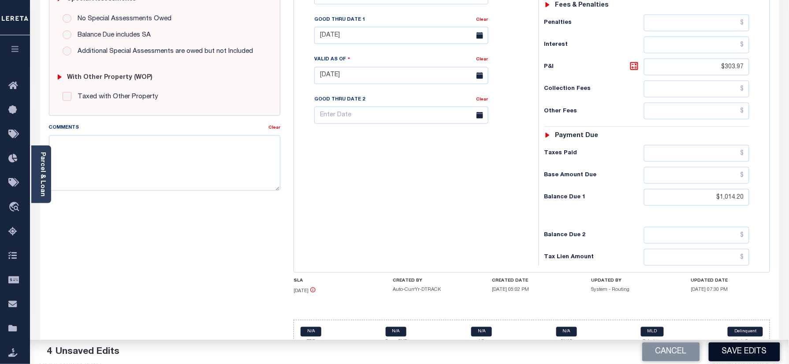
click at [731, 353] on button "Save Edits" at bounding box center [744, 351] width 71 height 19
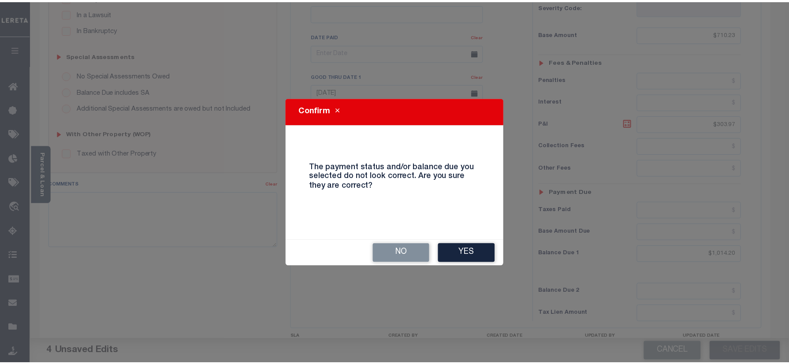
scroll to position [171, 0]
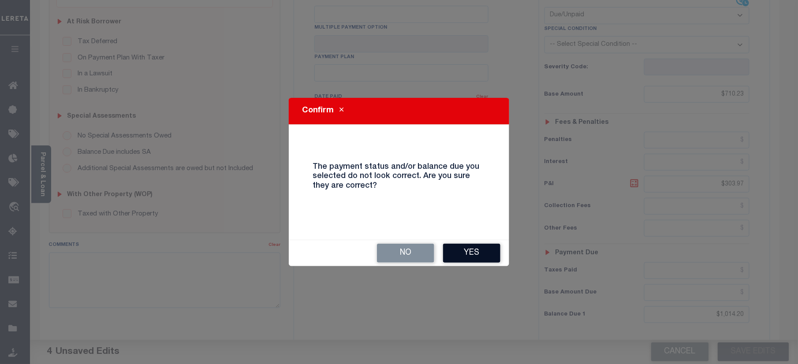
click at [478, 249] on button "Yes" at bounding box center [471, 253] width 57 height 19
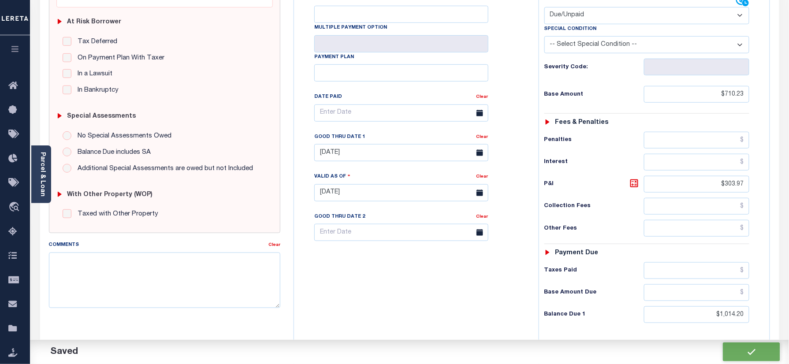
checkbox input "false"
type input "$710.23"
type input "$303.97"
type input "$1,014.2"
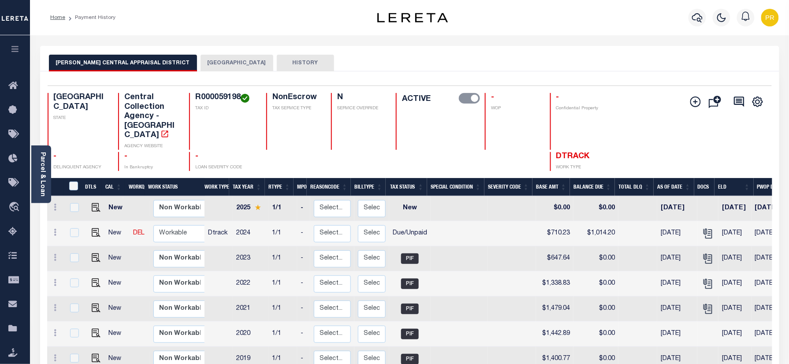
click at [209, 111] on p "TAX ID" at bounding box center [225, 108] width 60 height 7
click at [220, 101] on h4 "R000059198" at bounding box center [225, 98] width 60 height 10
copy h4 "R000059198"
click at [46, 169] on div "Parcel & Loan" at bounding box center [41, 174] width 20 height 58
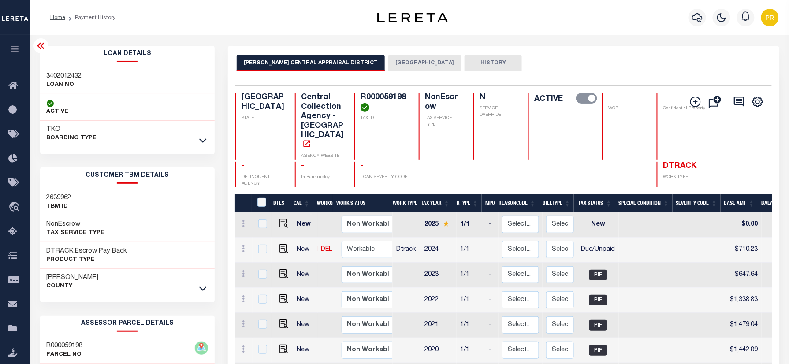
click at [73, 73] on h3 "3402012432" at bounding box center [64, 76] width 35 height 9
copy h3 "3402012432"
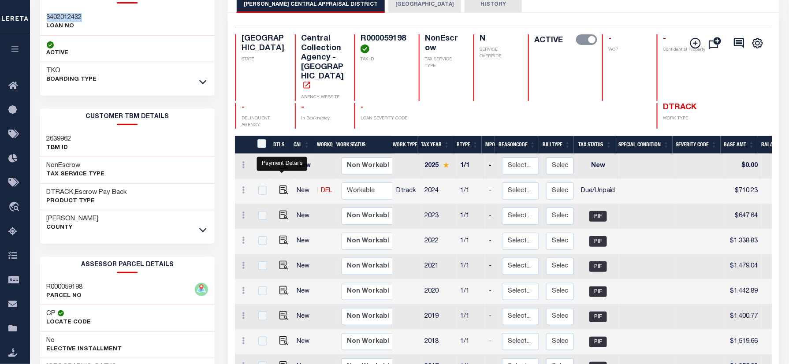
drag, startPoint x: 282, startPoint y: 171, endPoint x: 303, endPoint y: 182, distance: 23.5
click at [282, 186] on img "" at bounding box center [283, 190] width 9 height 9
checkbox input "true"
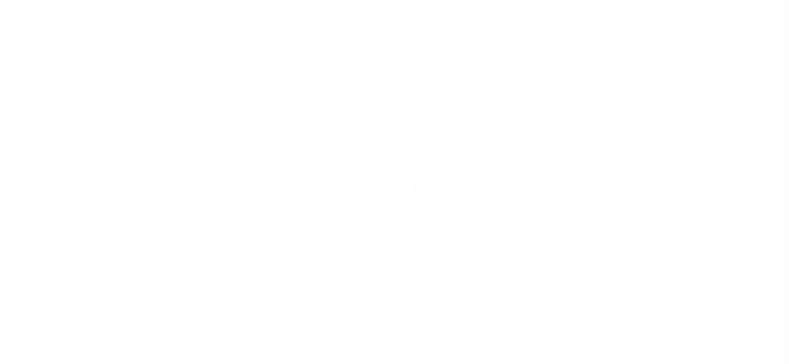
select select "DUE"
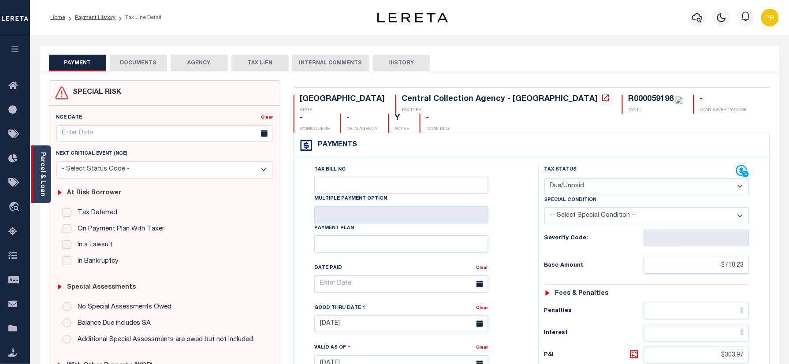
click at [47, 151] on div "Parcel & Loan" at bounding box center [41, 174] width 20 height 58
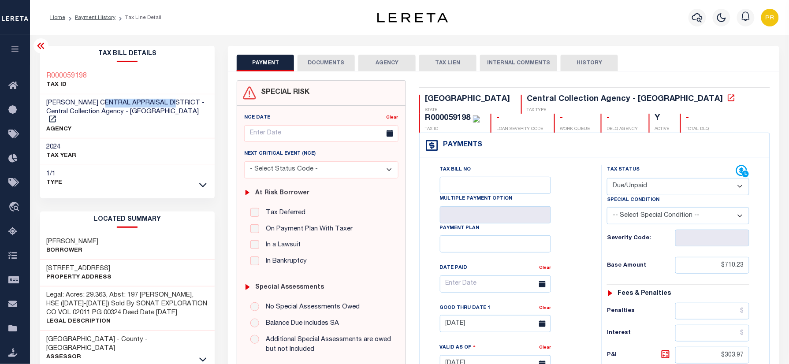
drag, startPoint x: 178, startPoint y: 101, endPoint x: 109, endPoint y: 100, distance: 69.2
click at [109, 100] on span "[PERSON_NAME] CENTRAL APPRAISAL DISTRICT - Central Collection Agency - [GEOGRAP…" at bounding box center [126, 107] width 158 height 15
click at [173, 125] on p "AGENCY" at bounding box center [128, 129] width 162 height 9
drag, startPoint x: 180, startPoint y: 100, endPoint x: 41, endPoint y: 103, distance: 139.7
click at [41, 103] on div "[PERSON_NAME] CENTRAL APPRAISAL DISTRICT - Central Collection Agency - [GEOGRAP…" at bounding box center [127, 116] width 175 height 45
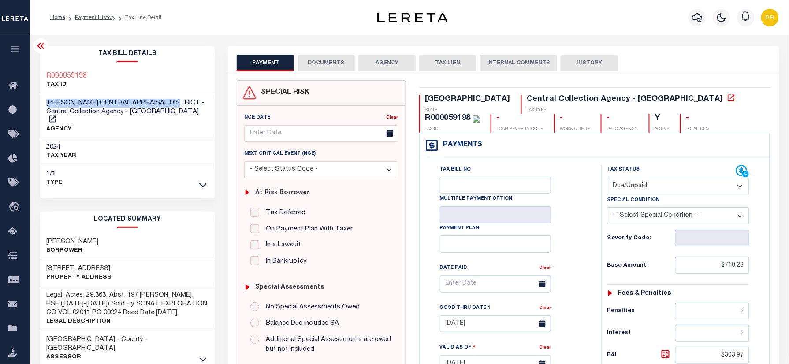
copy span "[PERSON_NAME] CENTRAL APPRAISAL DISTRICT"
click at [90, 20] on link "Payment History" at bounding box center [95, 17] width 41 height 5
